Goal: Task Accomplishment & Management: Manage account settings

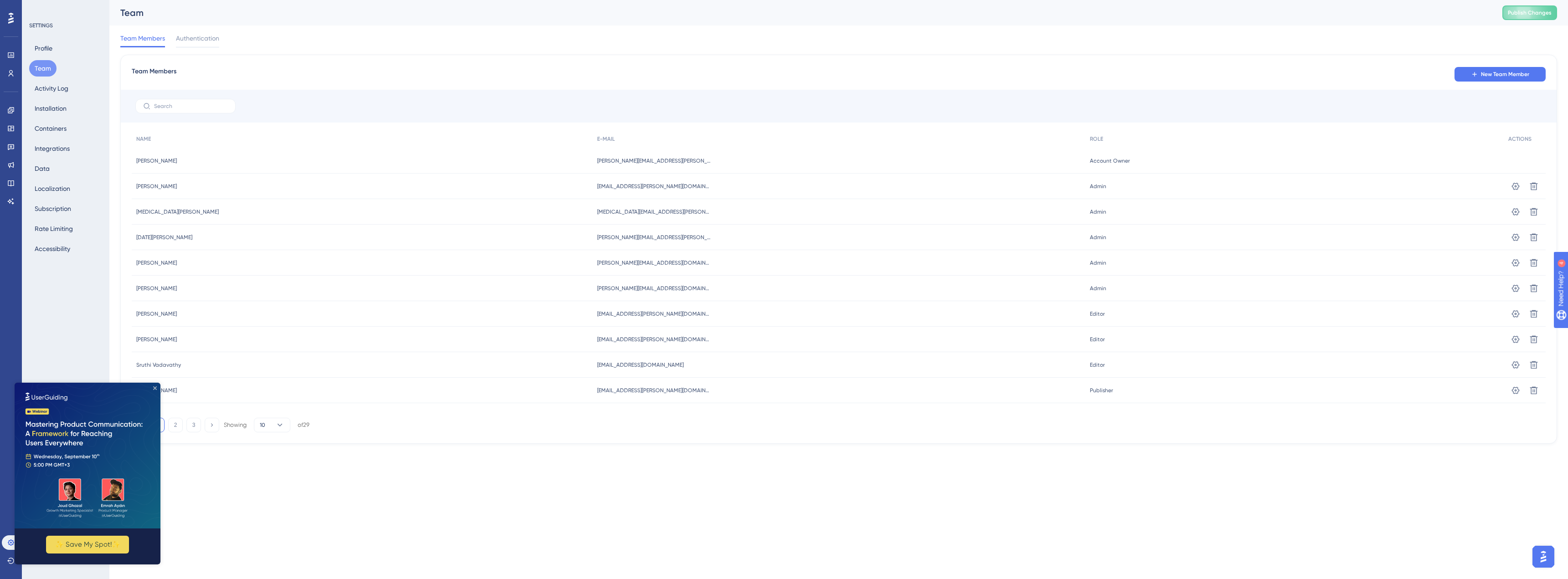
click at [155, 389] on icon "Close Preview" at bounding box center [155, 388] width 4 height 4
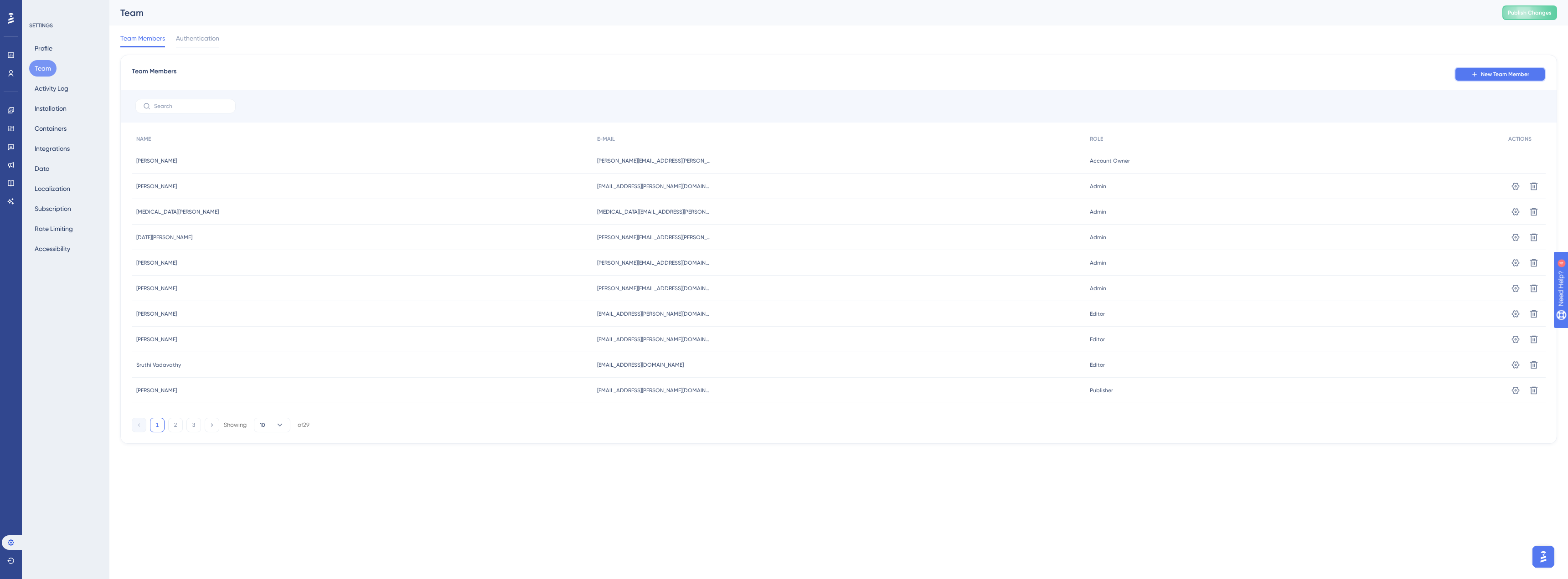
drag, startPoint x: 1479, startPoint y: 75, endPoint x: 1360, endPoint y: 102, distance: 122.0
click at [1480, 75] on button "New Team Member" at bounding box center [1500, 74] width 91 height 15
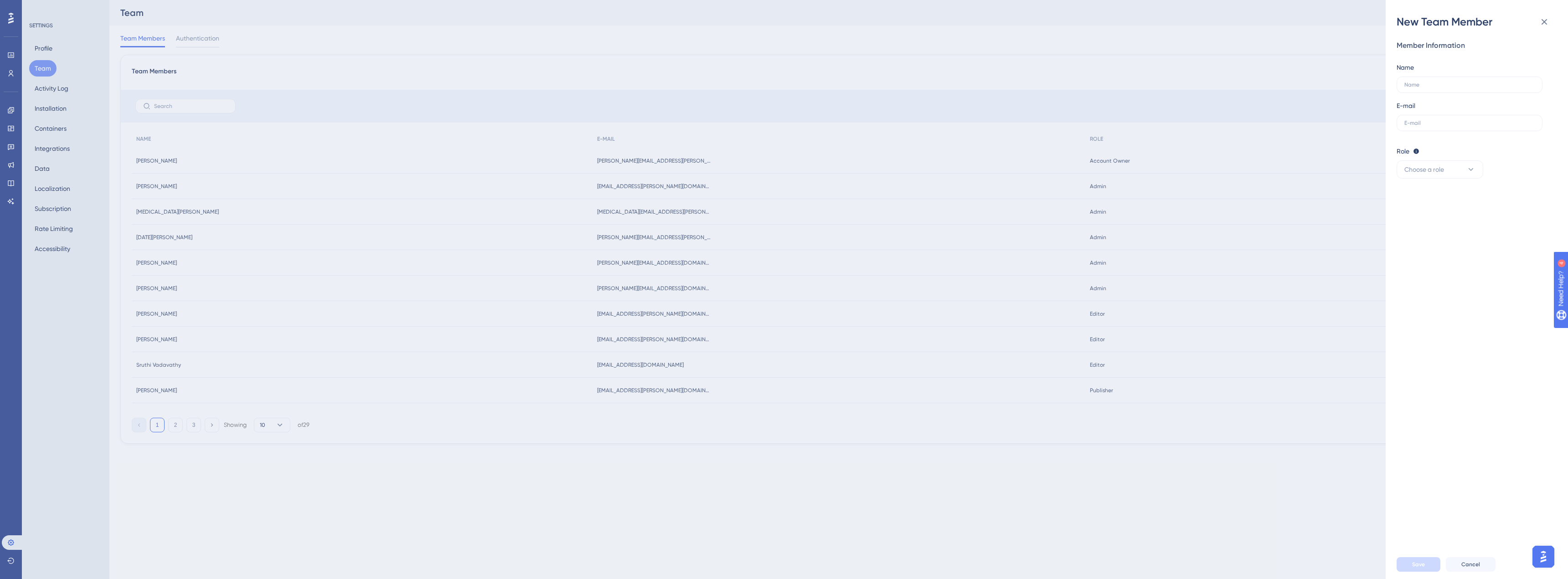
click at [177, 107] on div "New Team Member Member Information Name E-mail Role Editor: Create & edit mater…" at bounding box center [784, 290] width 1568 height 579
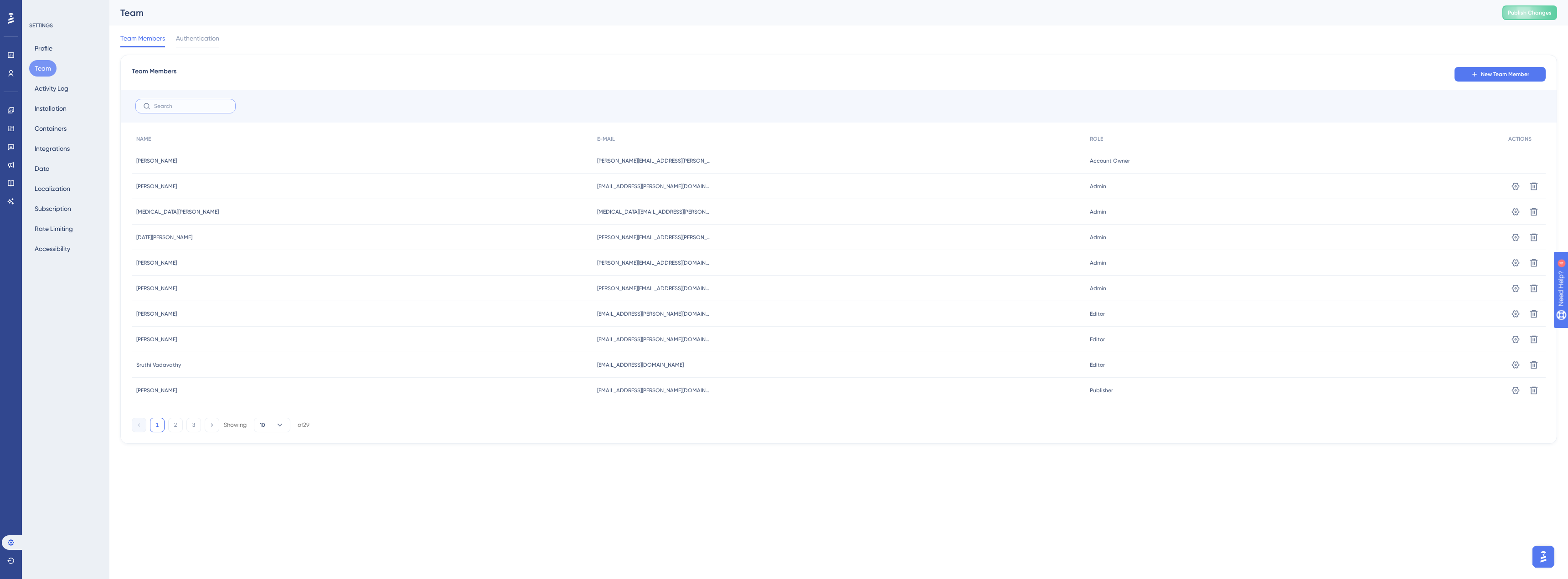
click at [177, 107] on input "text" at bounding box center [191, 106] width 74 height 6
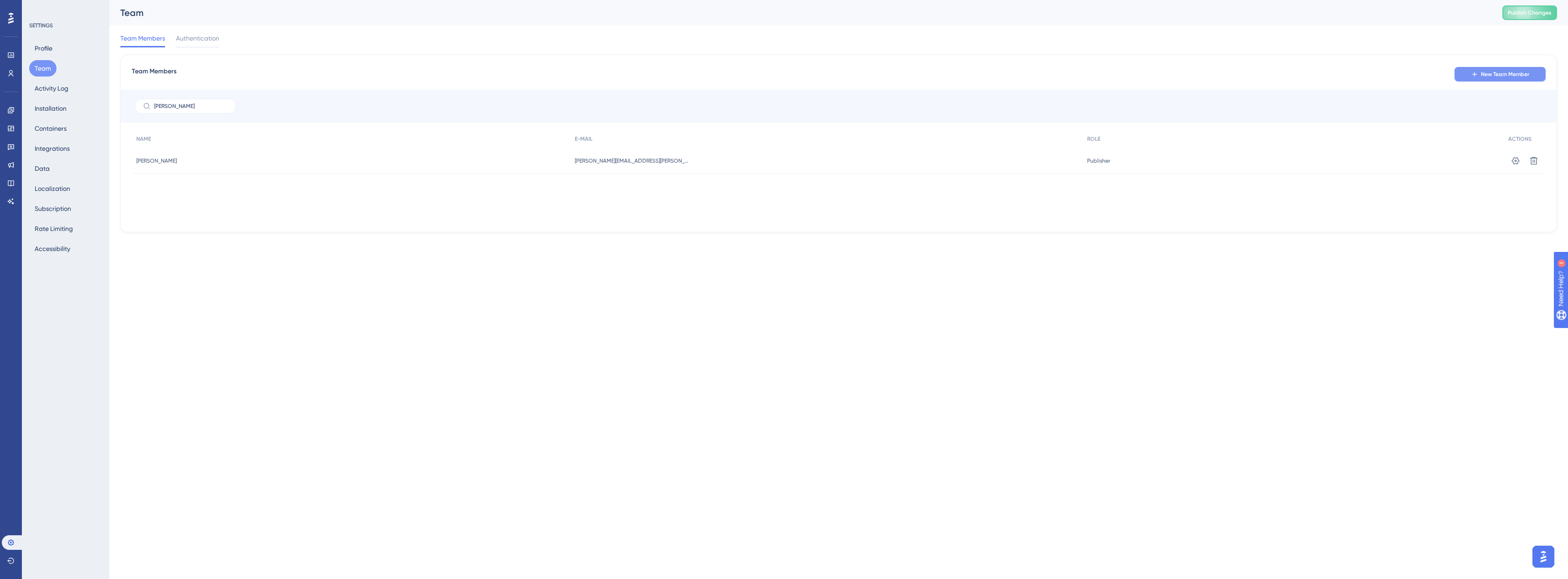
click at [1494, 75] on span "New Team Member" at bounding box center [1505, 74] width 48 height 7
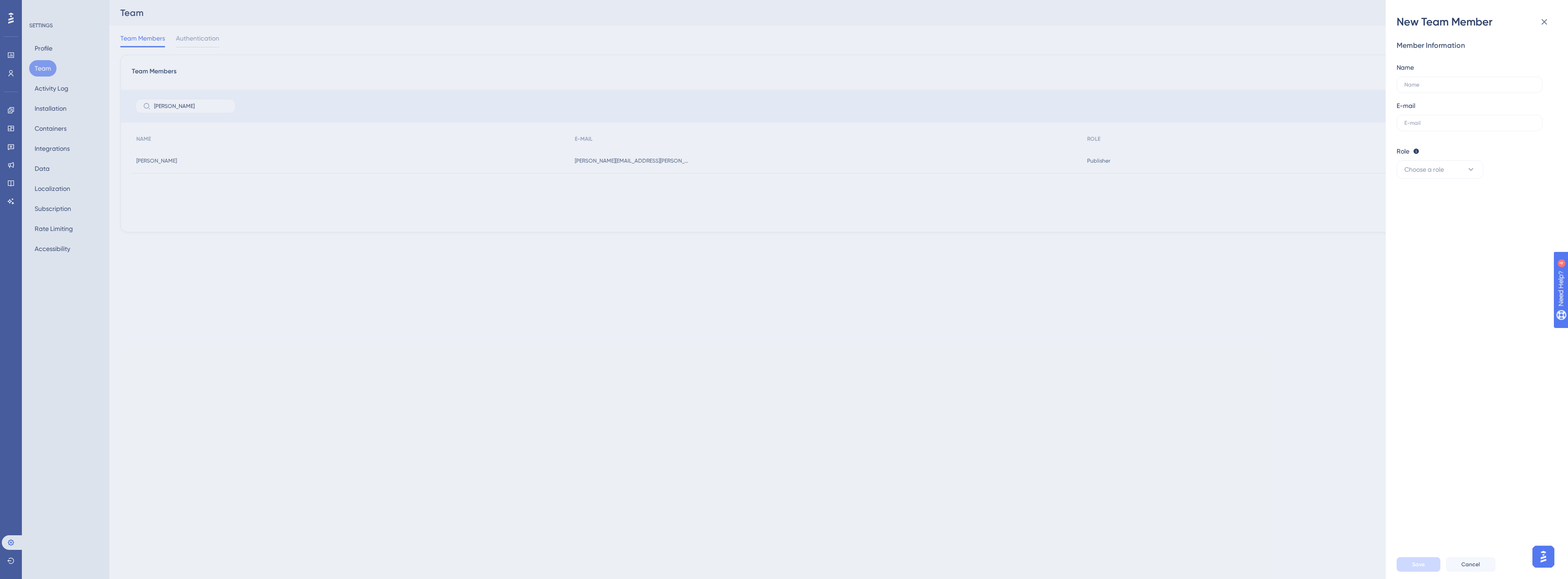
click at [190, 106] on div "New Team Member Member Information Name E-mail Role Editor: Create & edit mater…" at bounding box center [784, 290] width 1568 height 579
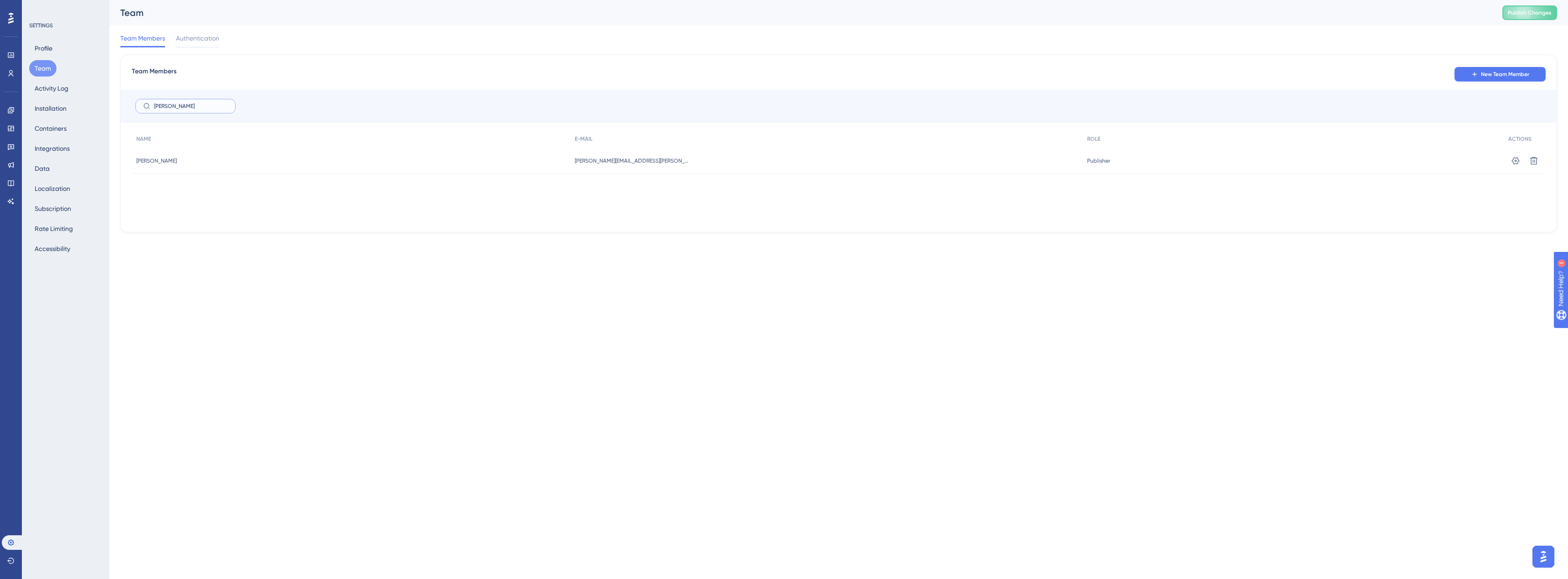
drag, startPoint x: 178, startPoint y: 106, endPoint x: 129, endPoint y: 103, distance: 49.1
click at [129, 103] on div "[PERSON_NAME]" at bounding box center [838, 106] width 1436 height 33
click at [184, 108] on input "[PERSON_NAME]" at bounding box center [191, 106] width 74 height 6
type input "[PERSON_NAME]"
click at [1524, 71] on span "New Team Member" at bounding box center [1505, 74] width 48 height 7
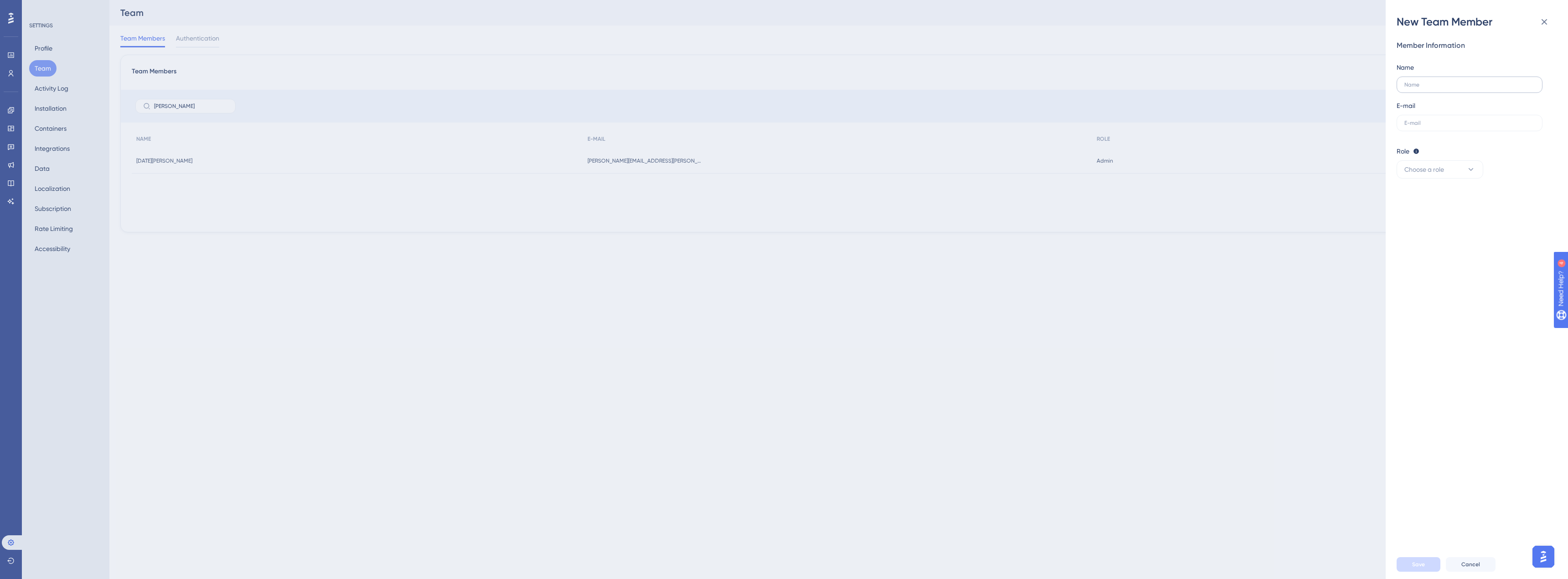
click at [1448, 88] on label at bounding box center [1469, 85] width 146 height 16
click at [1448, 88] on input "text" at bounding box center [1469, 85] width 130 height 6
paste input "[PERSON_NAME]"
click at [1437, 85] on input "[PERSON_NAME]" at bounding box center [1469, 85] width 130 height 6
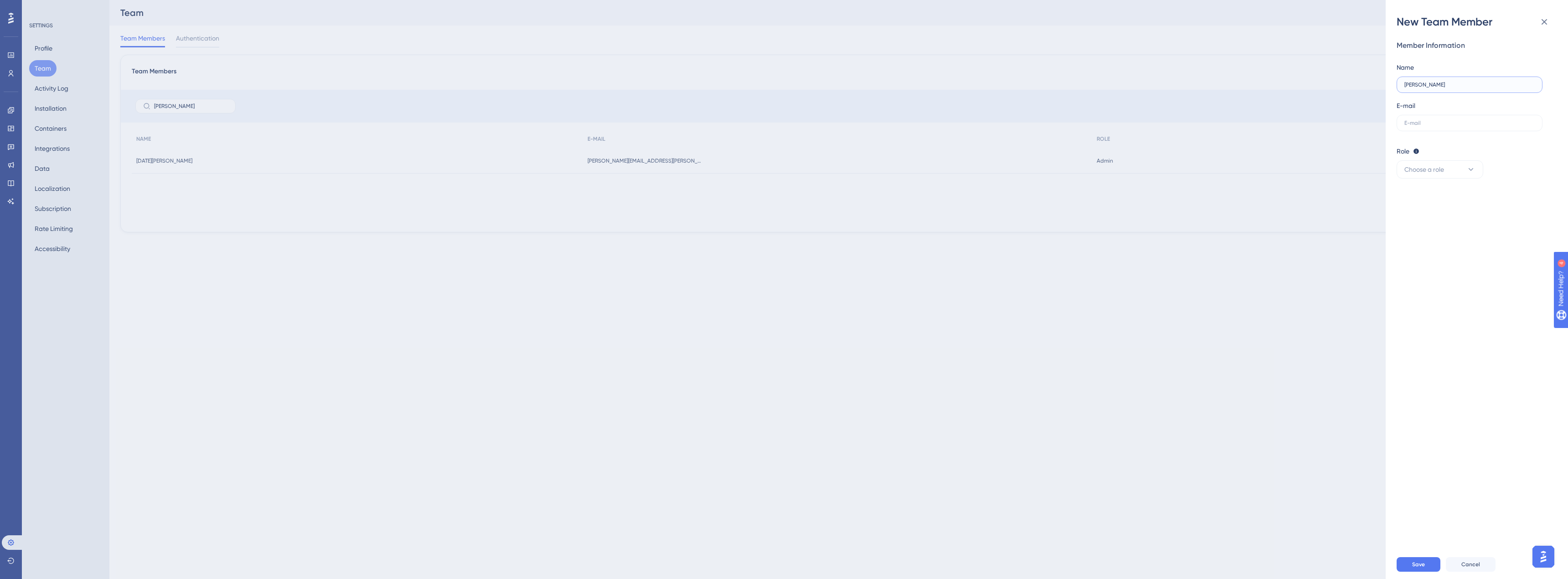
click at [1434, 83] on input "[PERSON_NAME]" at bounding box center [1469, 85] width 130 height 6
click at [1433, 85] on input "[PERSON_NAME]" at bounding box center [1469, 85] width 130 height 6
drag, startPoint x: 1433, startPoint y: 85, endPoint x: 1468, endPoint y: 99, distance: 37.7
click at [1435, 86] on input "[PERSON_NAME]" at bounding box center [1469, 85] width 130 height 6
paste input "Akito"
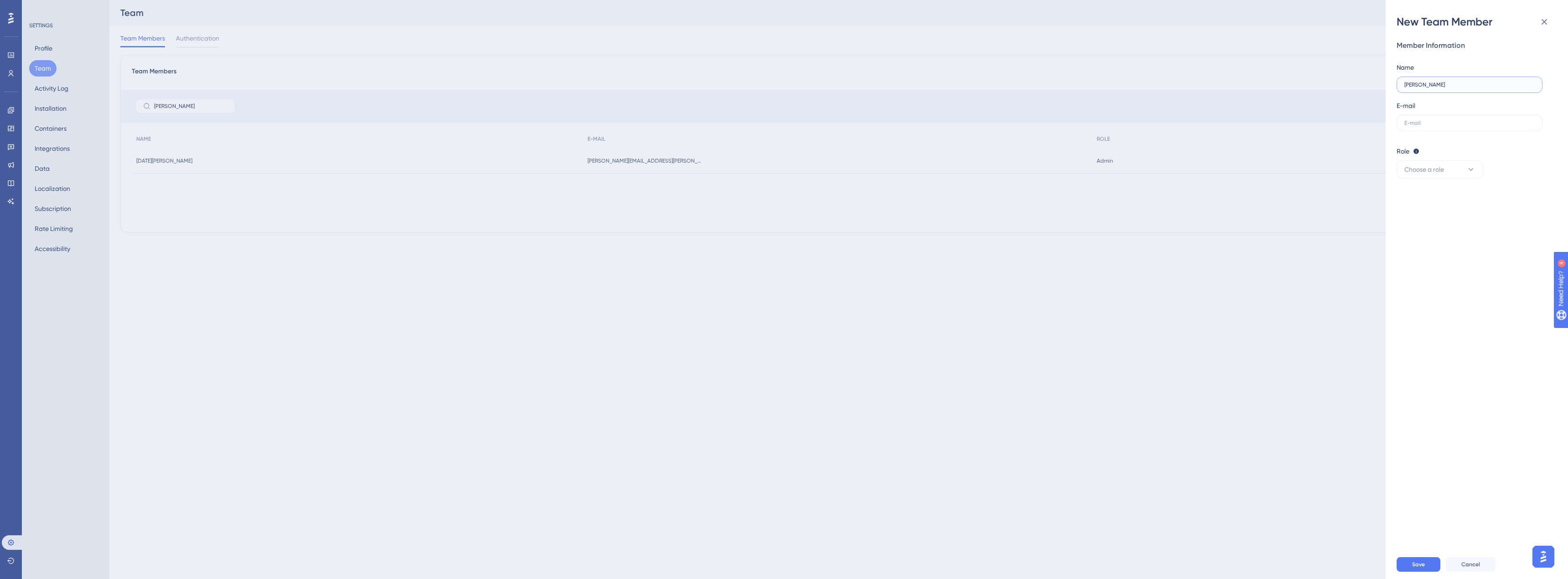
click at [1417, 85] on input "[PERSON_NAME]" at bounding box center [1469, 85] width 130 height 6
type input "[PERSON_NAME]"
click at [1451, 122] on input "text" at bounding box center [1469, 123] width 130 height 6
paste input "[EMAIL_ADDRESS][PERSON_NAME][DOMAIN_NAME]"
type input "[EMAIL_ADDRESS][PERSON_NAME][DOMAIN_NAME]"
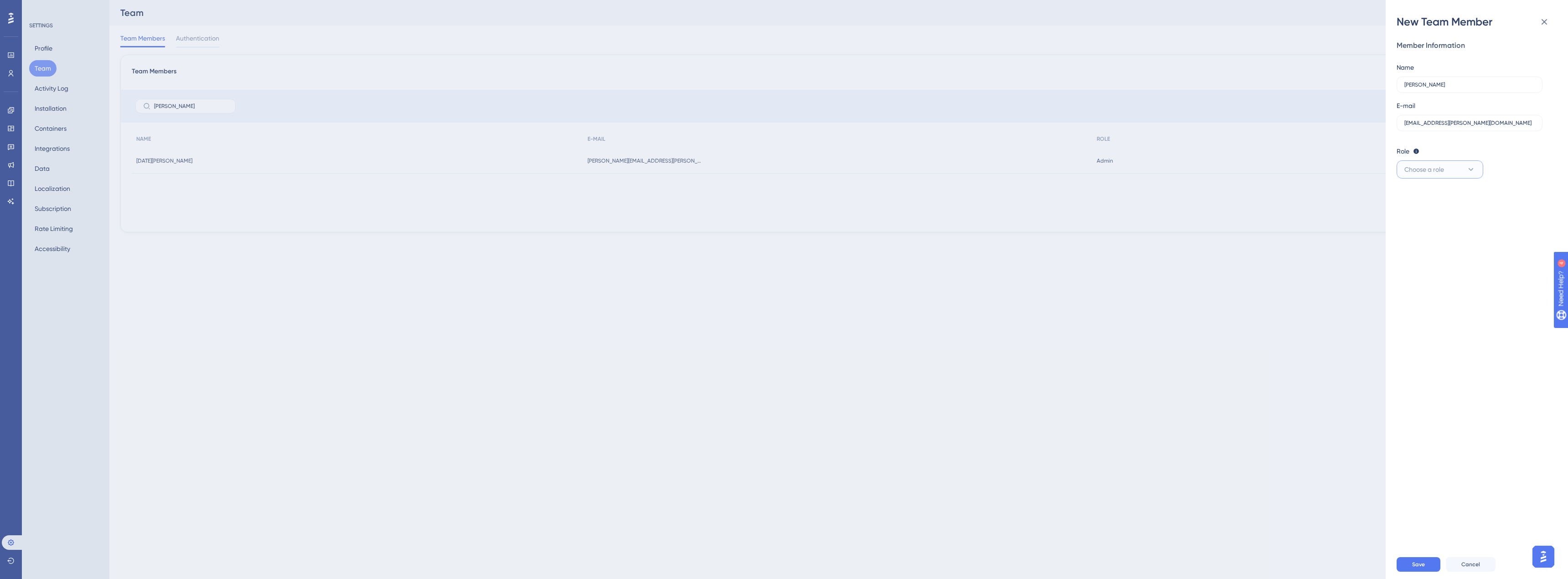
click at [1457, 170] on button "Choose a role" at bounding box center [1440, 170] width 86 height 18
click at [1447, 215] on div "Publisher Publisher" at bounding box center [1440, 215] width 60 height 18
click at [1433, 563] on button "Save" at bounding box center [1418, 564] width 44 height 15
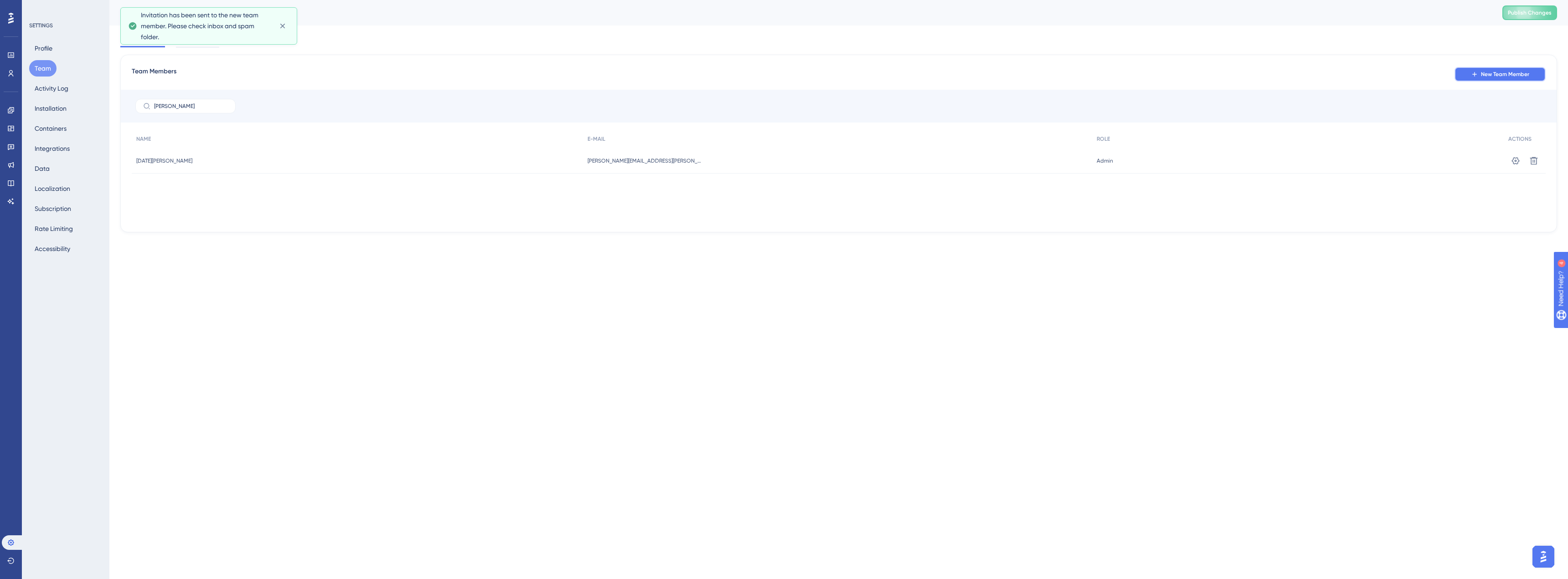
click at [1476, 78] on button "New Team Member" at bounding box center [1500, 74] width 91 height 15
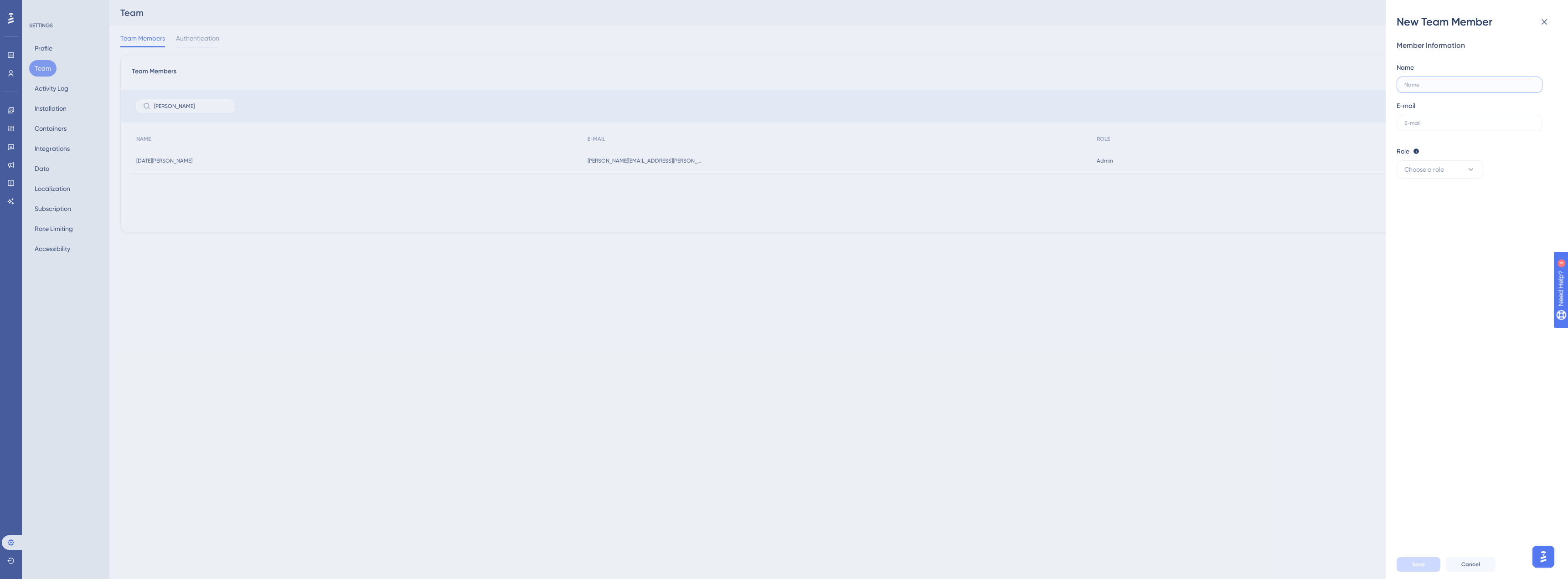
click at [1433, 81] on input "text" at bounding box center [1469, 85] width 130 height 6
paste input "Arianne"
paste input "[PERSON_NAME]"
type input "[PERSON_NAME]"
click at [1436, 125] on input "text" at bounding box center [1469, 123] width 130 height 6
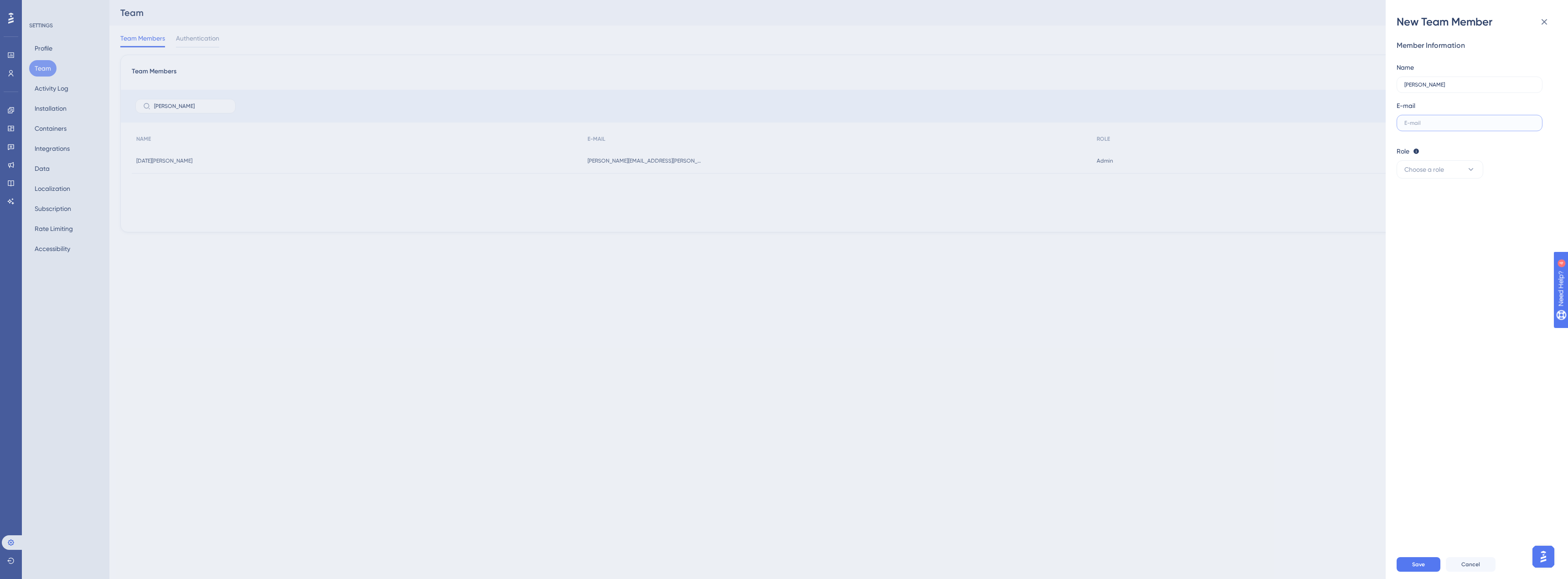
paste input "[EMAIL_ADDRESS][PERSON_NAME][DOMAIN_NAME]"
type input "[EMAIL_ADDRESS][PERSON_NAME][DOMAIN_NAME]"
click at [1449, 173] on button "Choose a role" at bounding box center [1440, 170] width 86 height 18
click at [1434, 220] on span "Publisher" at bounding box center [1423, 215] width 26 height 11
click at [1419, 567] on span "Save" at bounding box center [1418, 564] width 13 height 7
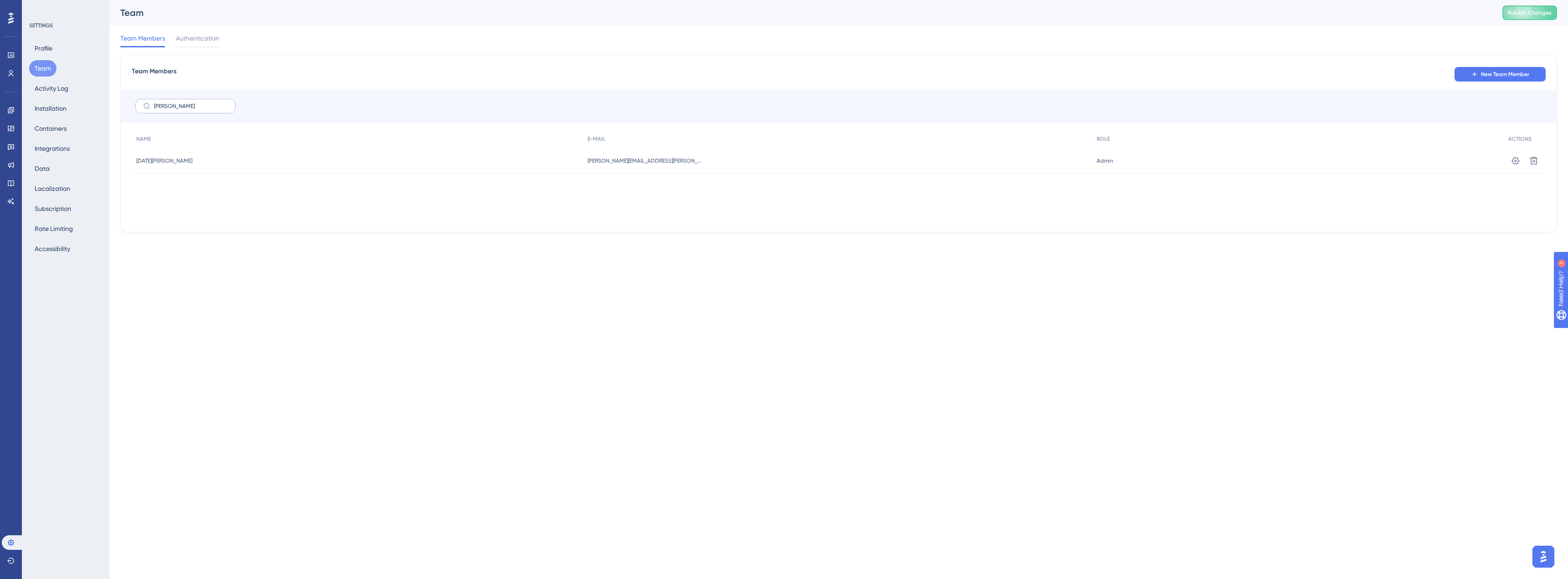
click at [146, 107] on icon at bounding box center [147, 106] width 7 height 7
click at [154, 107] on input "[PERSON_NAME]" at bounding box center [191, 106] width 74 height 6
click at [110, 97] on div "Performance Users Engagement Widgets Feedback Product Updates Knowledge Base AI…" at bounding box center [839, 123] width 1458 height 247
click at [200, 0] on html "Performance Users Engagement Widgets Feedback Product Updates Knowledge Base AI…" at bounding box center [784, 0] width 1568 height 0
drag, startPoint x: 195, startPoint y: 106, endPoint x: 141, endPoint y: 104, distance: 54.0
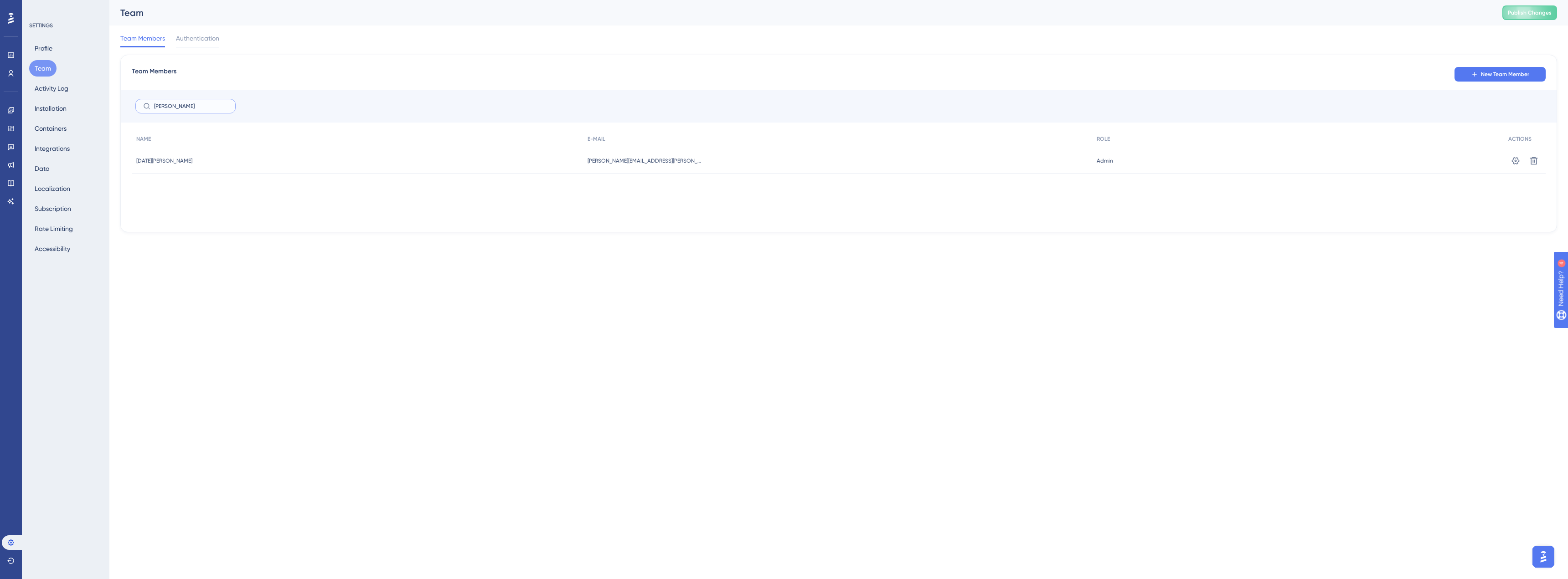
click at [141, 104] on label "[PERSON_NAME]" at bounding box center [185, 106] width 100 height 15
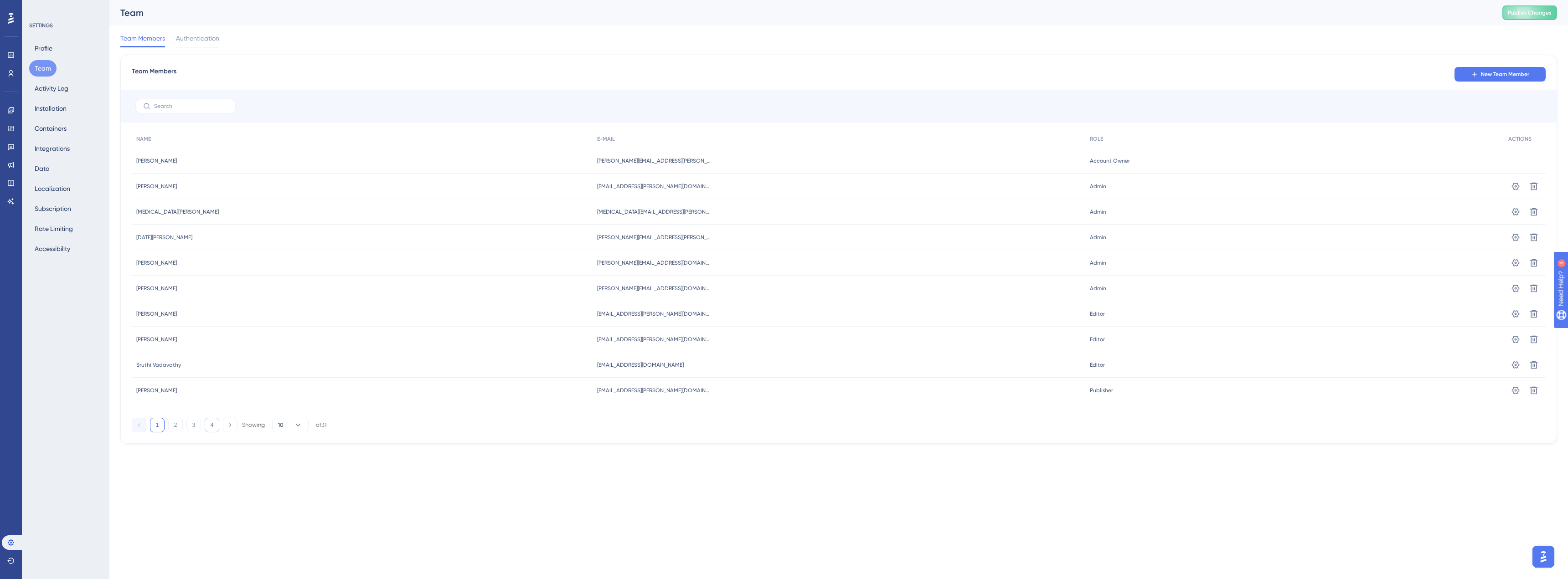
click at [212, 425] on button "4" at bounding box center [212, 425] width 15 height 15
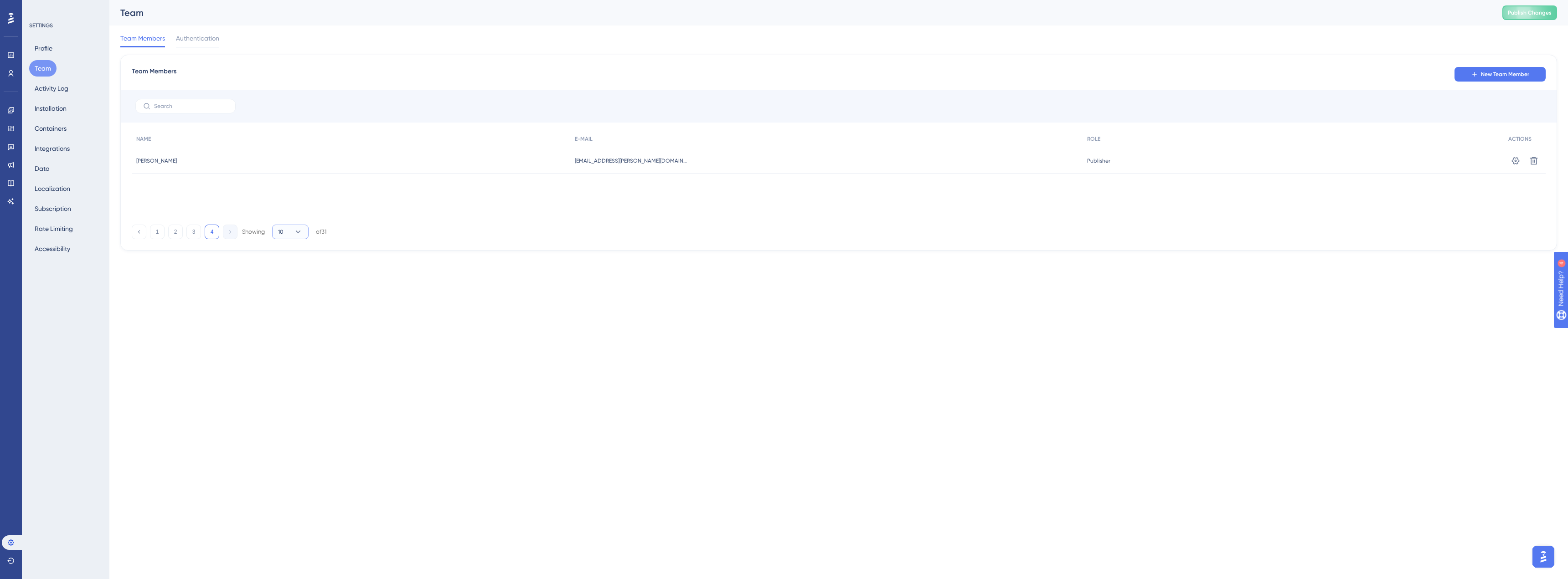
click at [298, 234] on icon at bounding box center [298, 232] width 9 height 9
click at [292, 292] on div "50 50" at bounding box center [290, 294] width 17 height 18
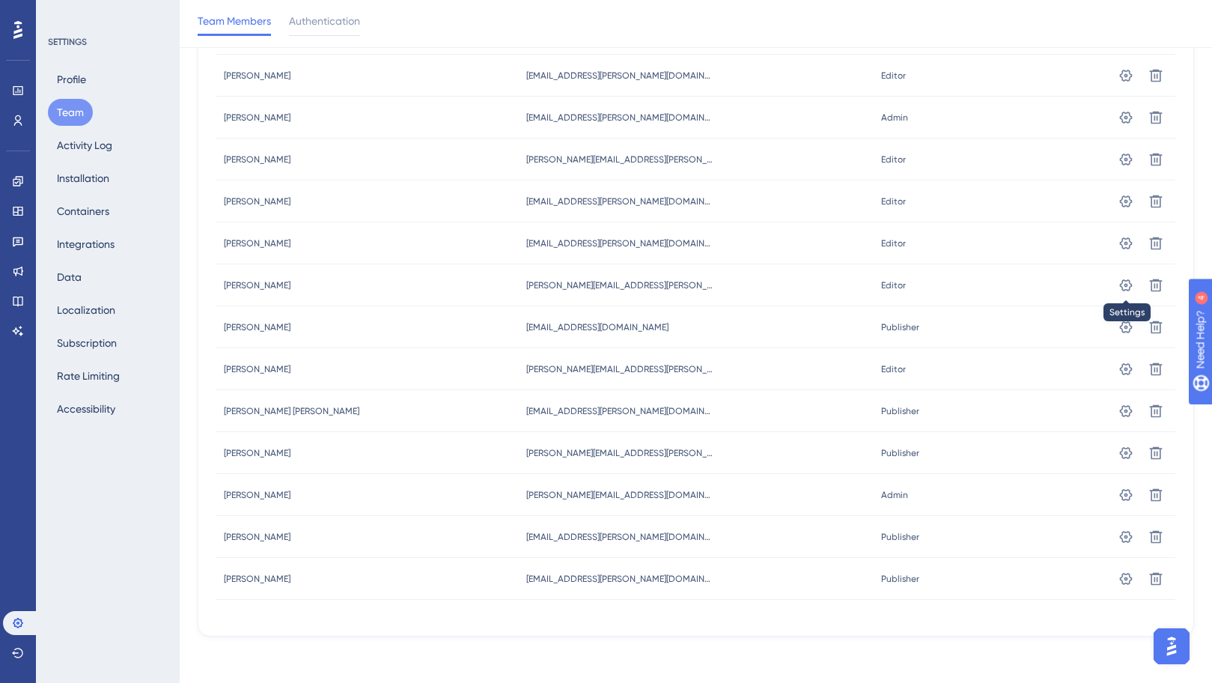
scroll to position [951, 0]
